Goal: Information Seeking & Learning: Learn about a topic

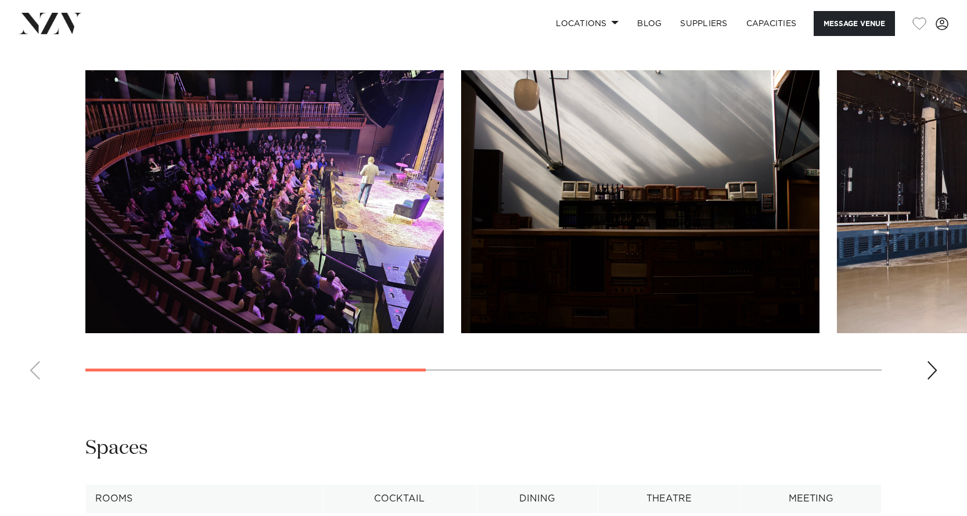
scroll to position [1103, 0]
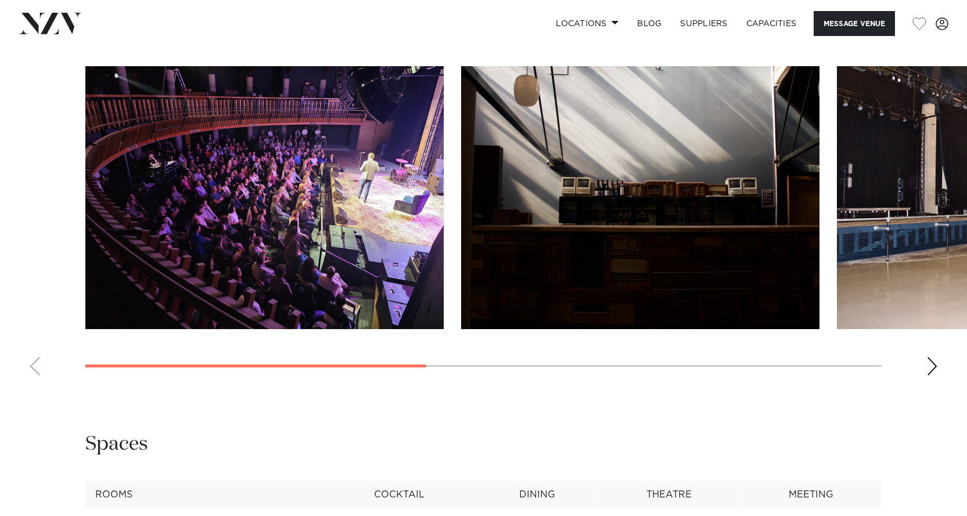
click at [933, 376] on div "Next slide" at bounding box center [932, 366] width 12 height 19
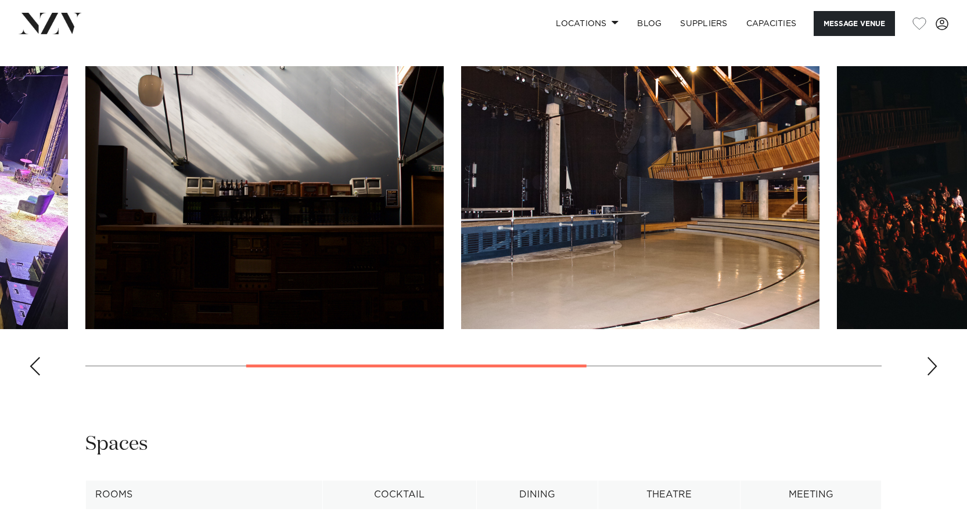
click at [933, 376] on div "Next slide" at bounding box center [932, 366] width 12 height 19
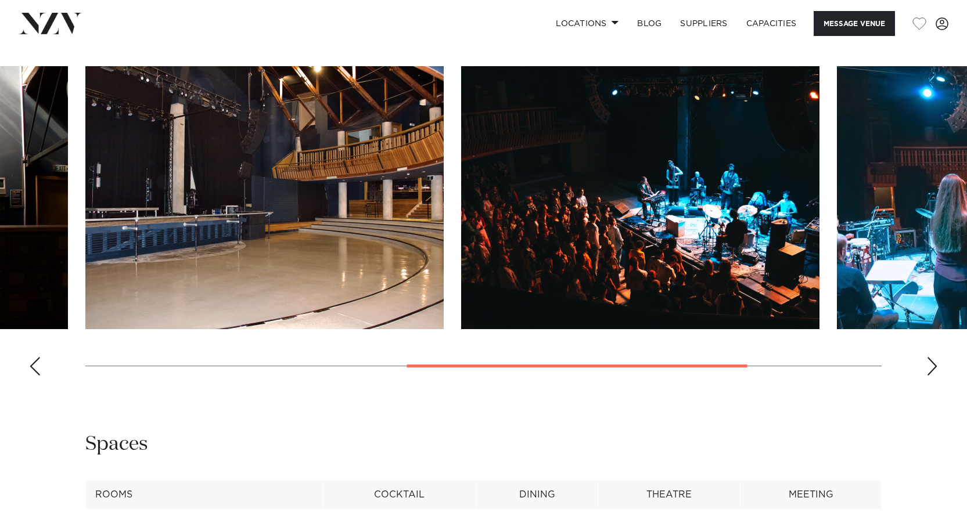
click at [933, 376] on div "Next slide" at bounding box center [932, 366] width 12 height 19
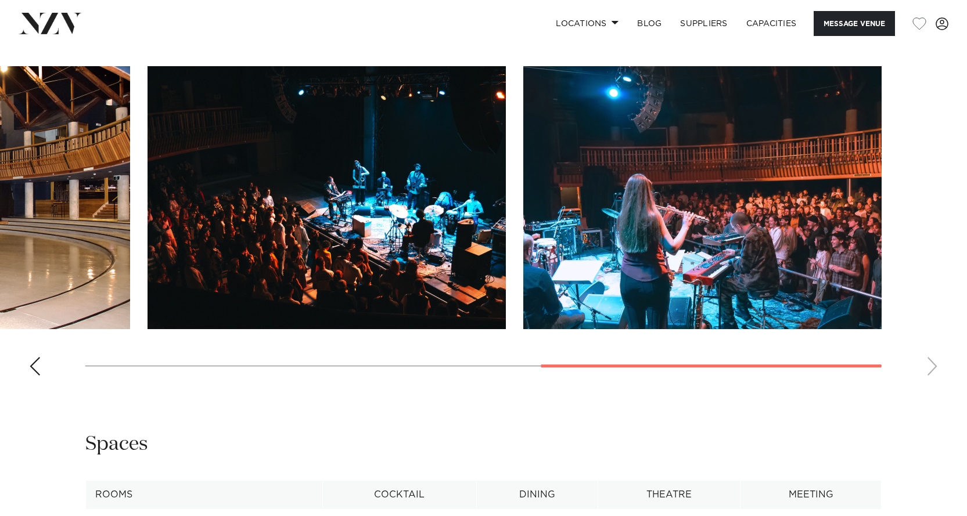
click at [933, 385] on swiper-container at bounding box center [483, 225] width 967 height 319
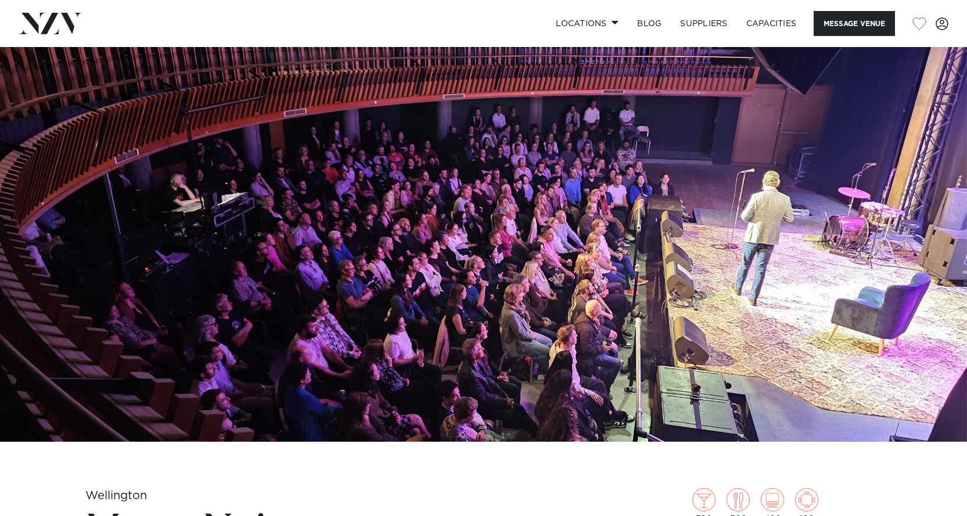
scroll to position [0, 0]
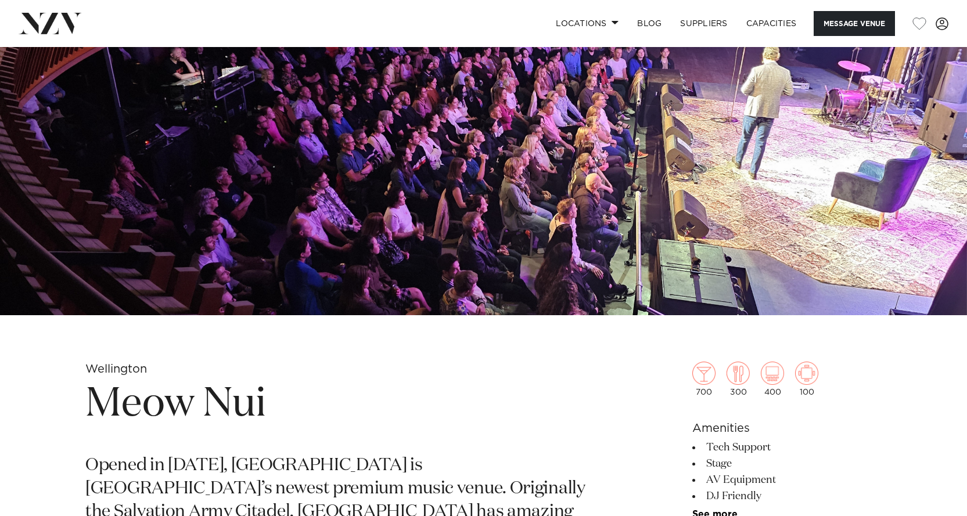
scroll to position [232, 0]
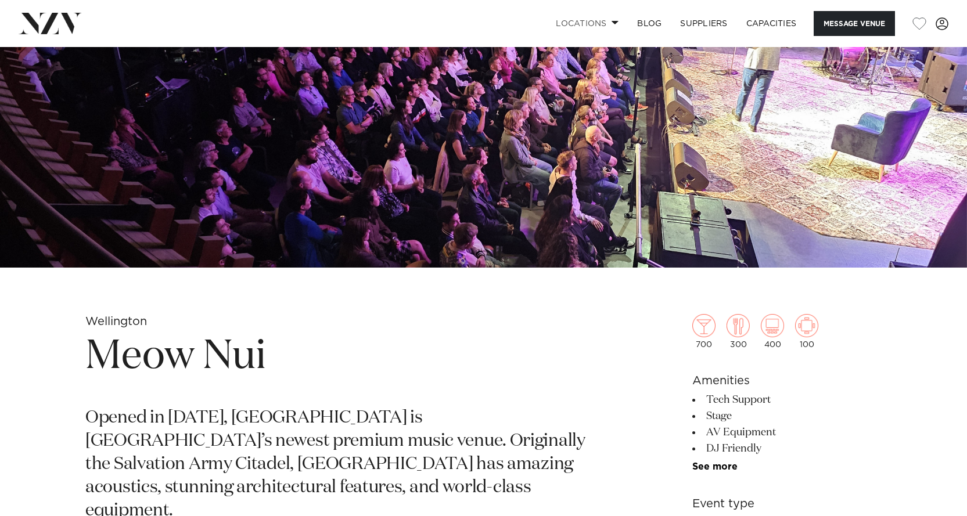
click at [579, 23] on link "Locations" at bounding box center [586, 23] width 81 height 25
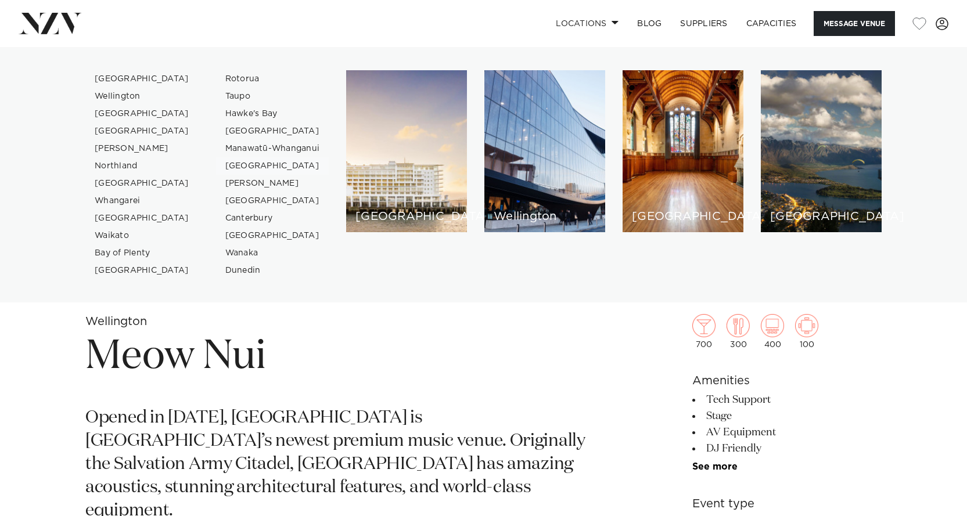
click at [253, 164] on link "[GEOGRAPHIC_DATA]" at bounding box center [272, 165] width 113 height 17
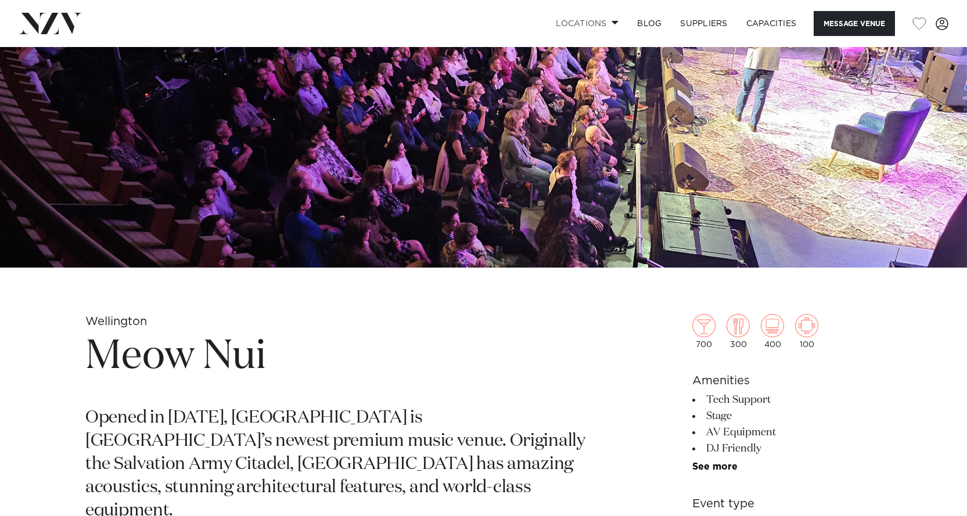
click at [601, 23] on link "Locations" at bounding box center [586, 23] width 81 height 25
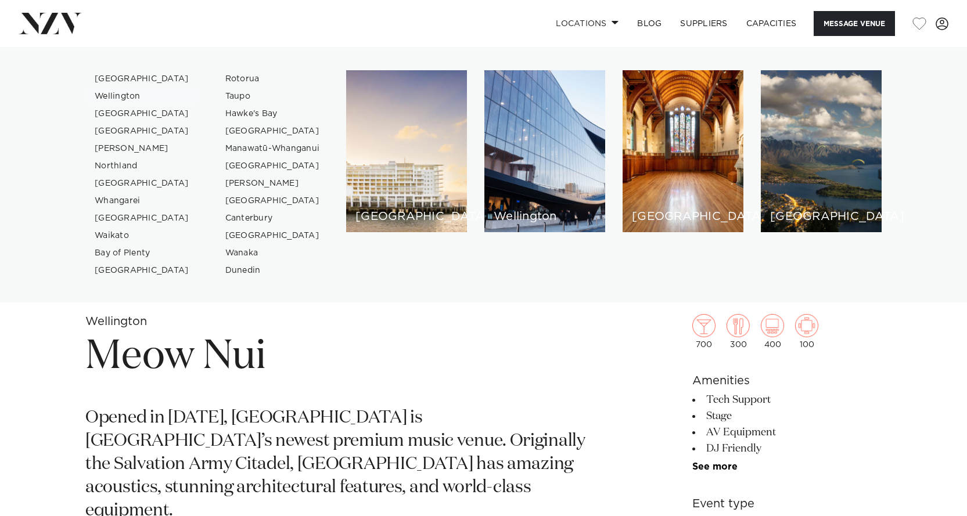
click at [118, 98] on link "Wellington" at bounding box center [141, 96] width 113 height 17
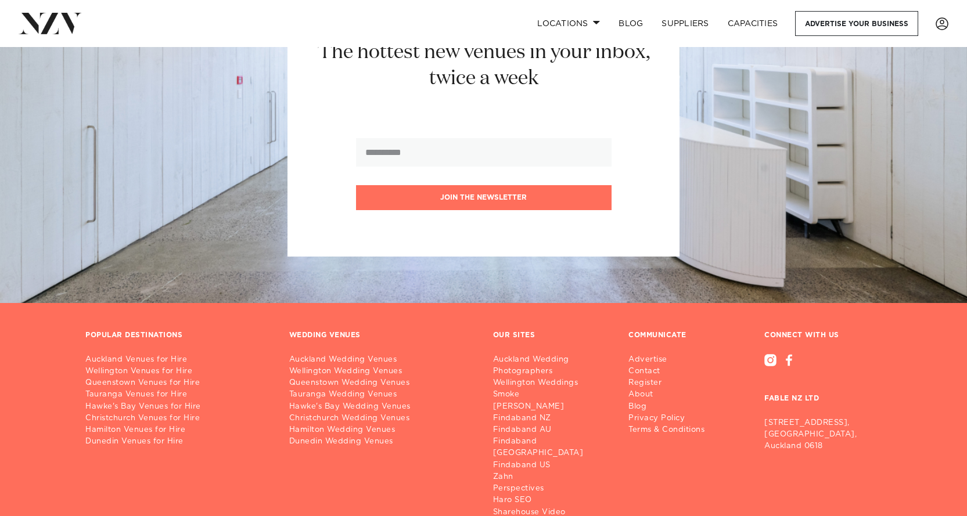
scroll to position [1071, 0]
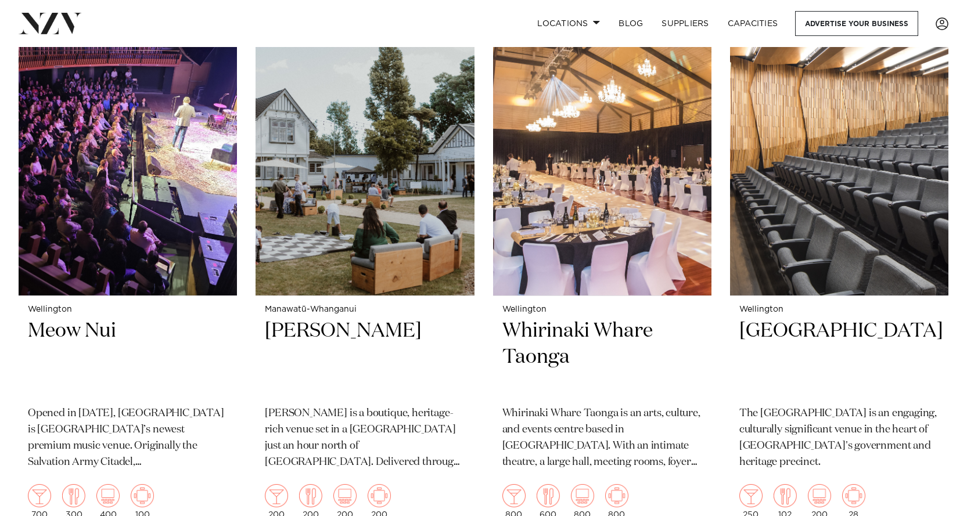
scroll to position [2148, 0]
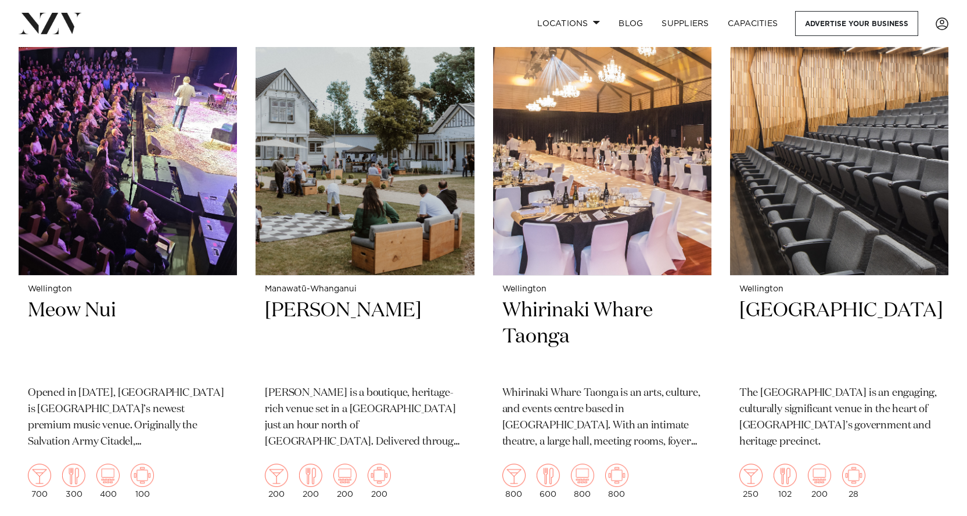
click at [303, 306] on h2 "[PERSON_NAME]" at bounding box center [365, 337] width 200 height 78
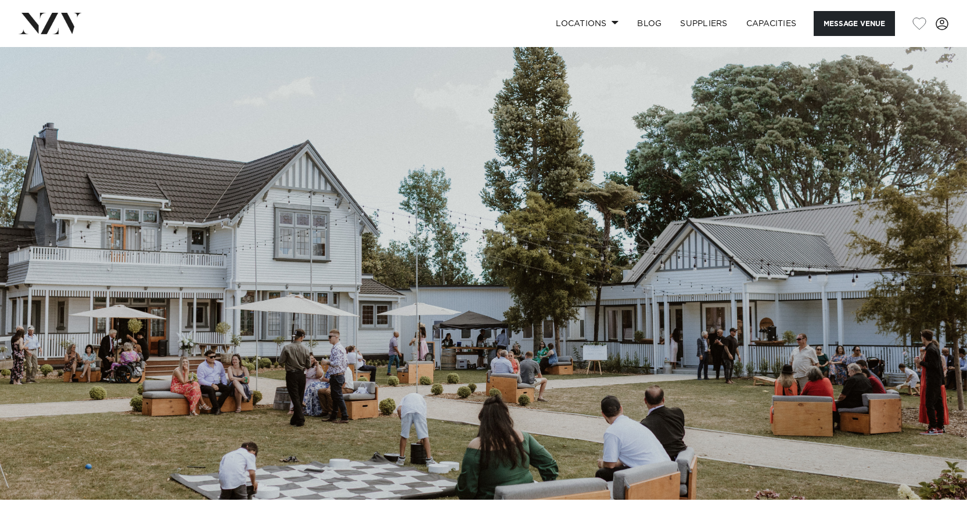
click at [930, 264] on img at bounding box center [483, 273] width 967 height 453
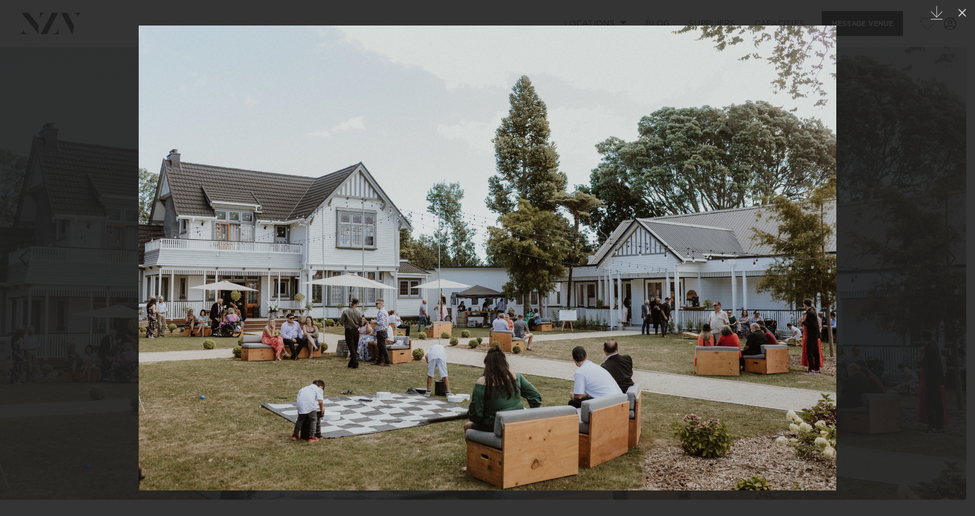
click at [855, 250] on div at bounding box center [487, 258] width 975 height 516
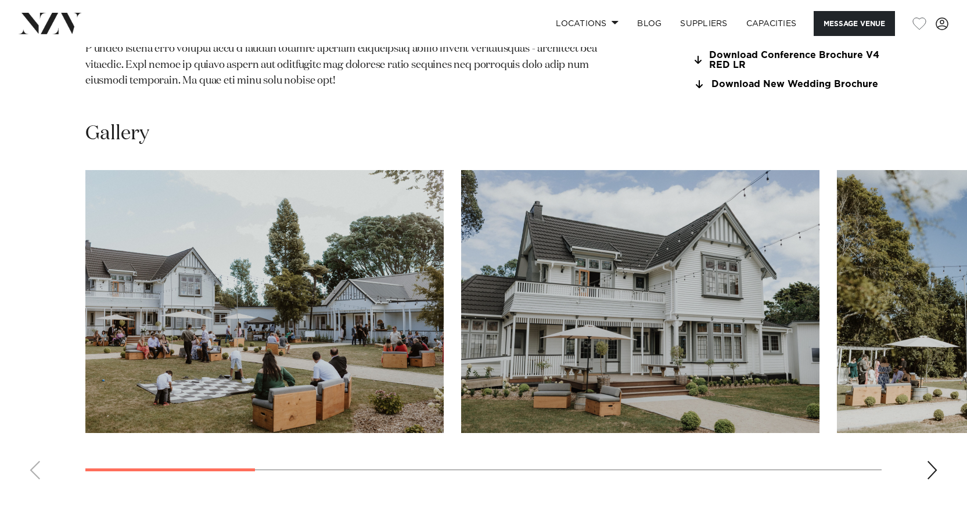
scroll to position [1277, 0]
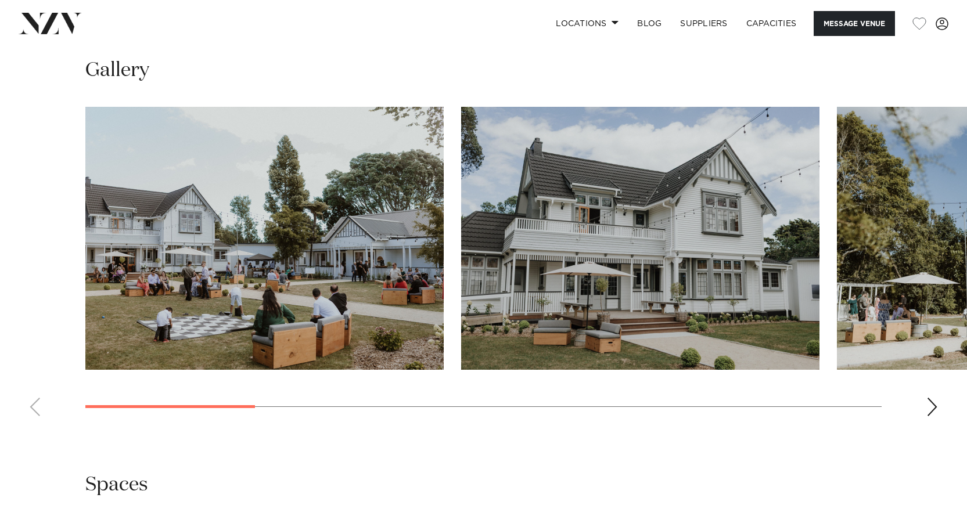
click at [933, 398] on div "Next slide" at bounding box center [932, 407] width 12 height 19
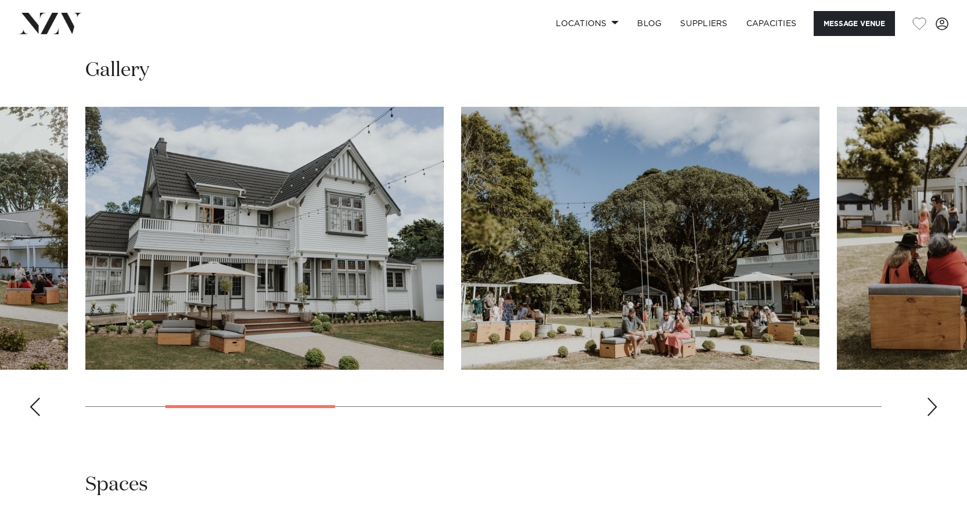
click at [937, 398] on div "Next slide" at bounding box center [932, 407] width 12 height 19
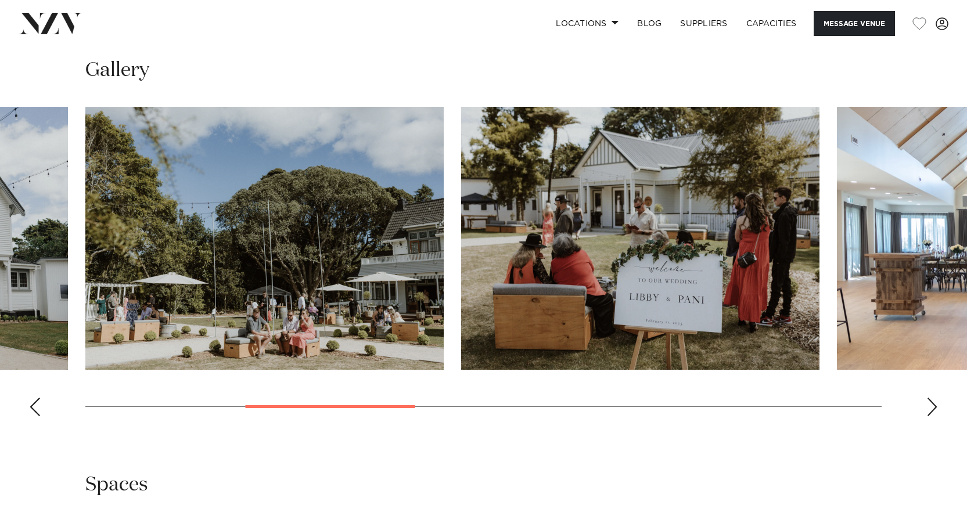
click at [935, 398] on div "Next slide" at bounding box center [932, 407] width 12 height 19
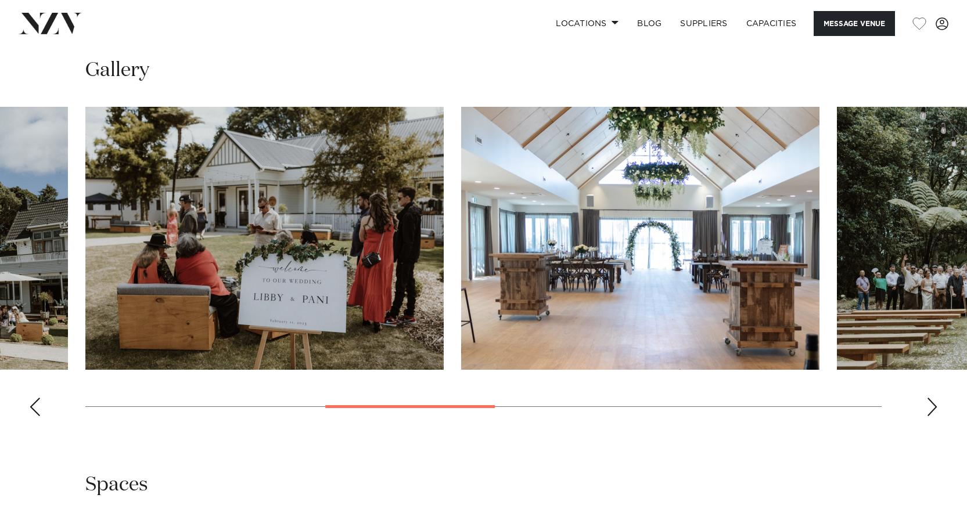
click at [934, 398] on div "Next slide" at bounding box center [932, 407] width 12 height 19
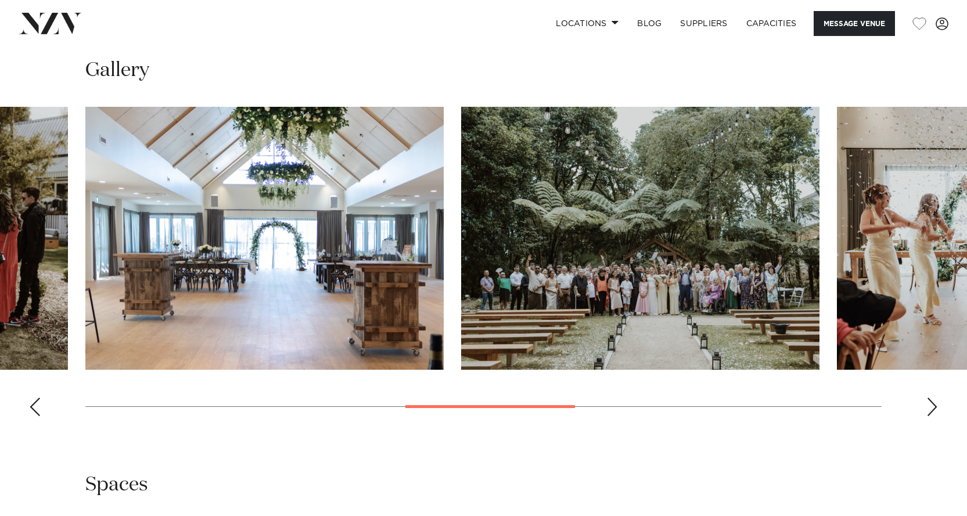
click at [934, 398] on div "Next slide" at bounding box center [932, 407] width 12 height 19
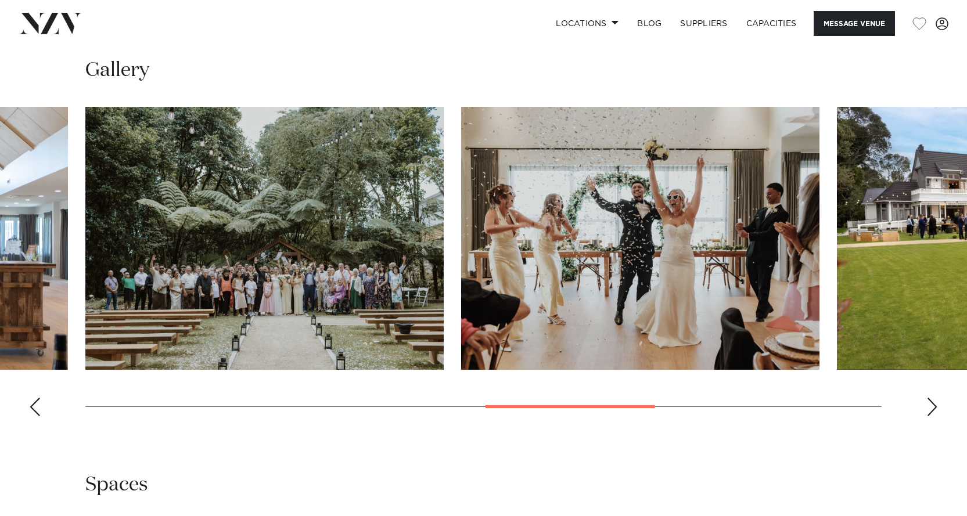
click at [934, 398] on div "Next slide" at bounding box center [932, 407] width 12 height 19
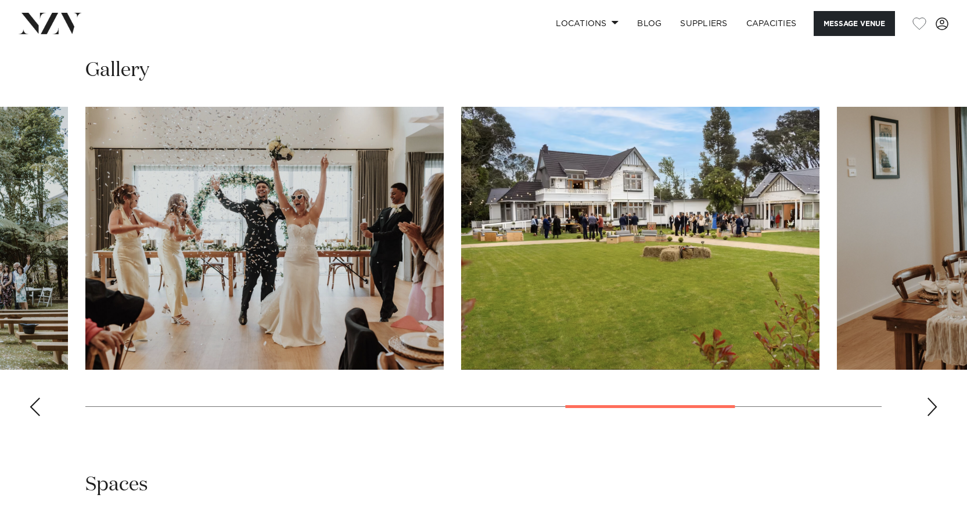
click at [934, 398] on div "Next slide" at bounding box center [932, 407] width 12 height 19
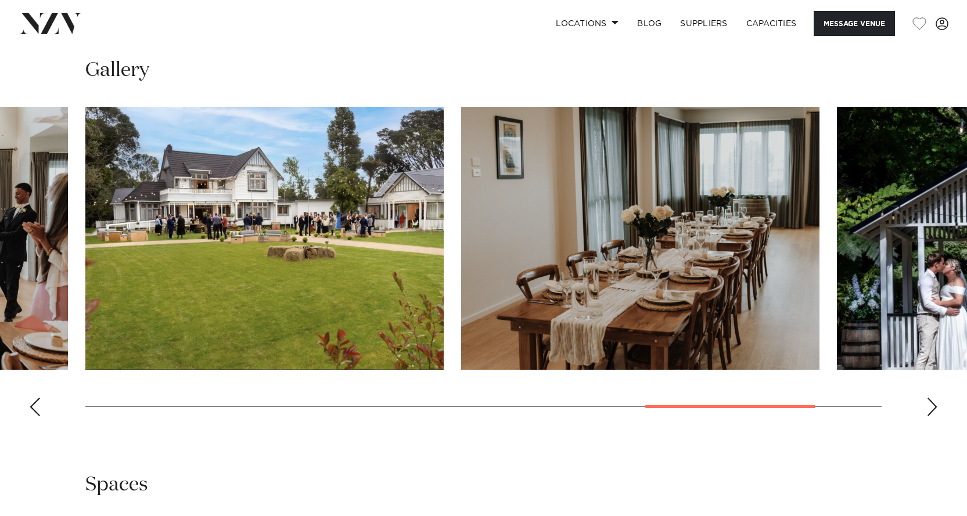
click at [934, 398] on div "Next slide" at bounding box center [932, 407] width 12 height 19
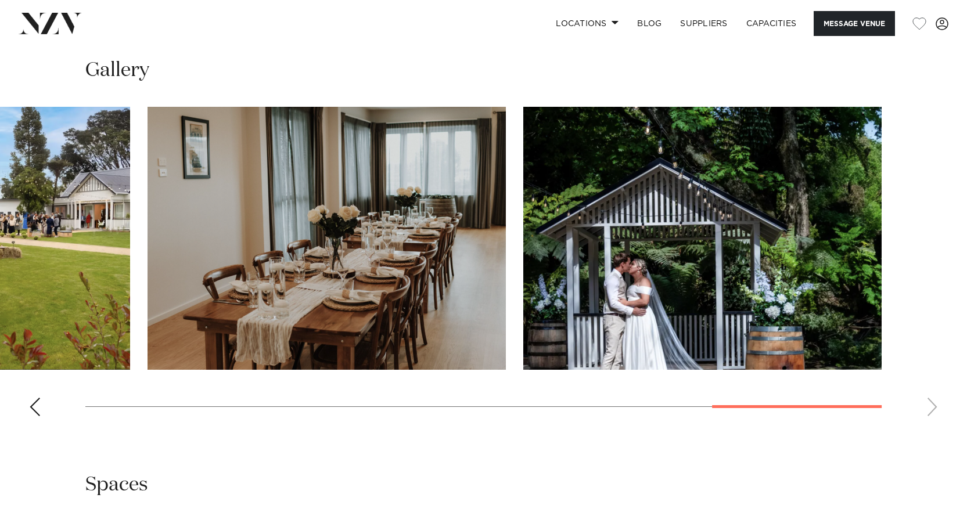
click at [934, 362] on swiper-container at bounding box center [483, 266] width 967 height 319
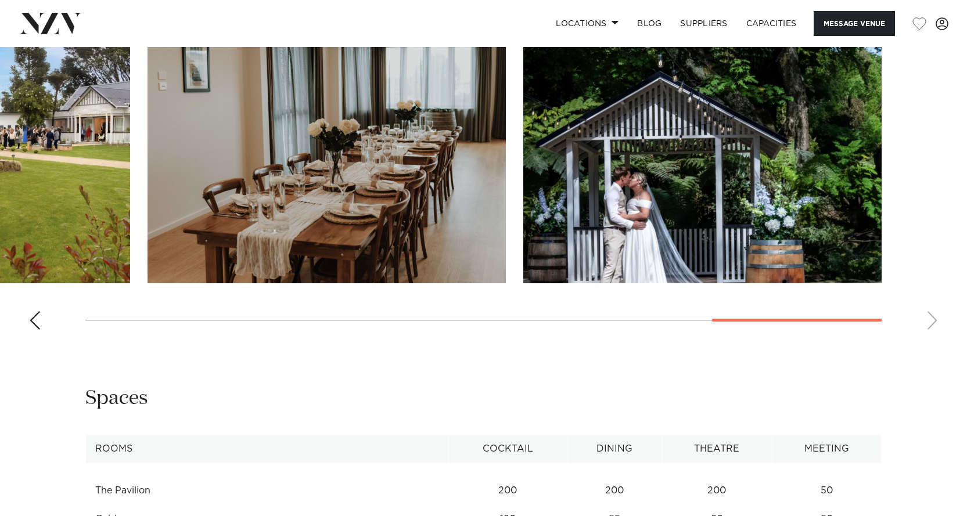
scroll to position [1510, 0]
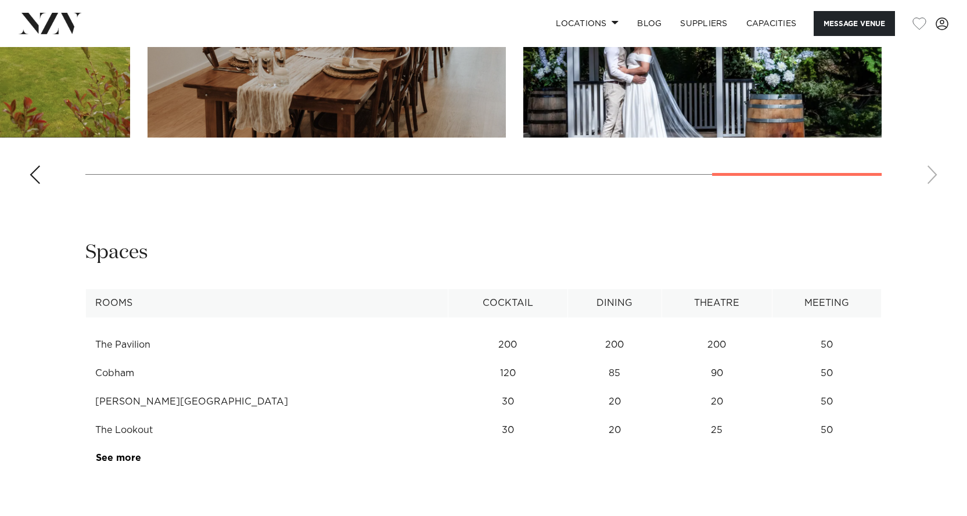
click at [125, 453] on link "See more" at bounding box center [141, 457] width 91 height 9
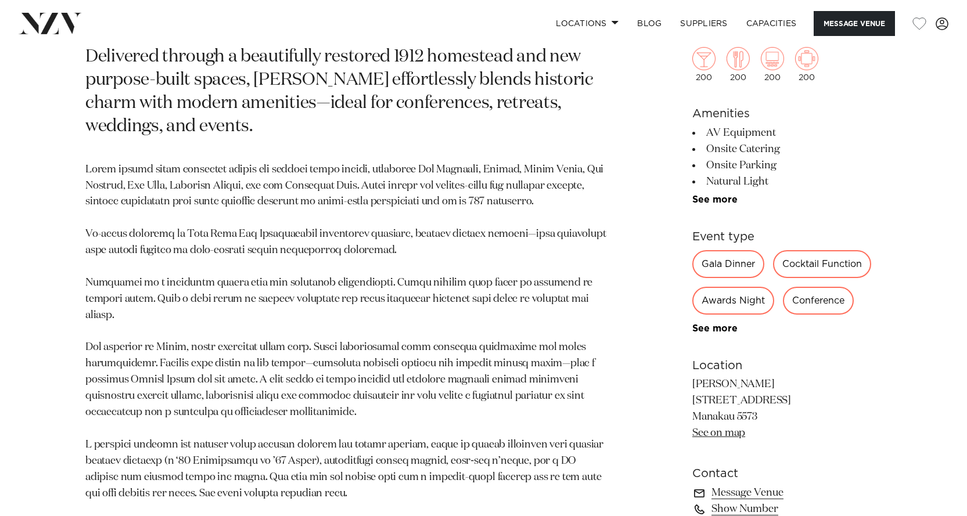
scroll to position [639, 0]
